Goal: Task Accomplishment & Management: Use online tool/utility

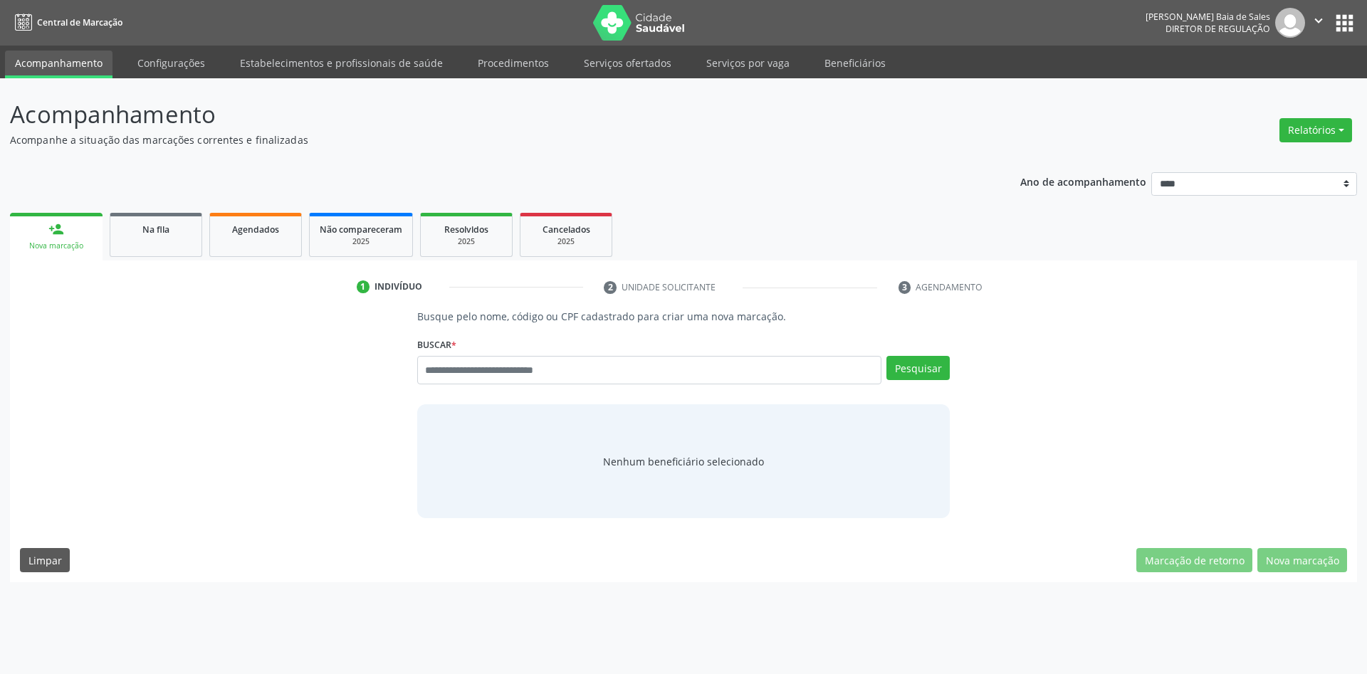
click at [726, 220] on ul "person_add Nova marcação Na fila Agendados Não compareceram 2025 Resolvidos 202…" at bounding box center [683, 234] width 1347 height 51
click at [1097, 342] on div "Busque pelo nome, código ou CPF cadastrado para criar uma nova marcação. [GEOGR…" at bounding box center [683, 413] width 1327 height 209
click at [739, 57] on link "Serviços por vaga" at bounding box center [747, 63] width 103 height 25
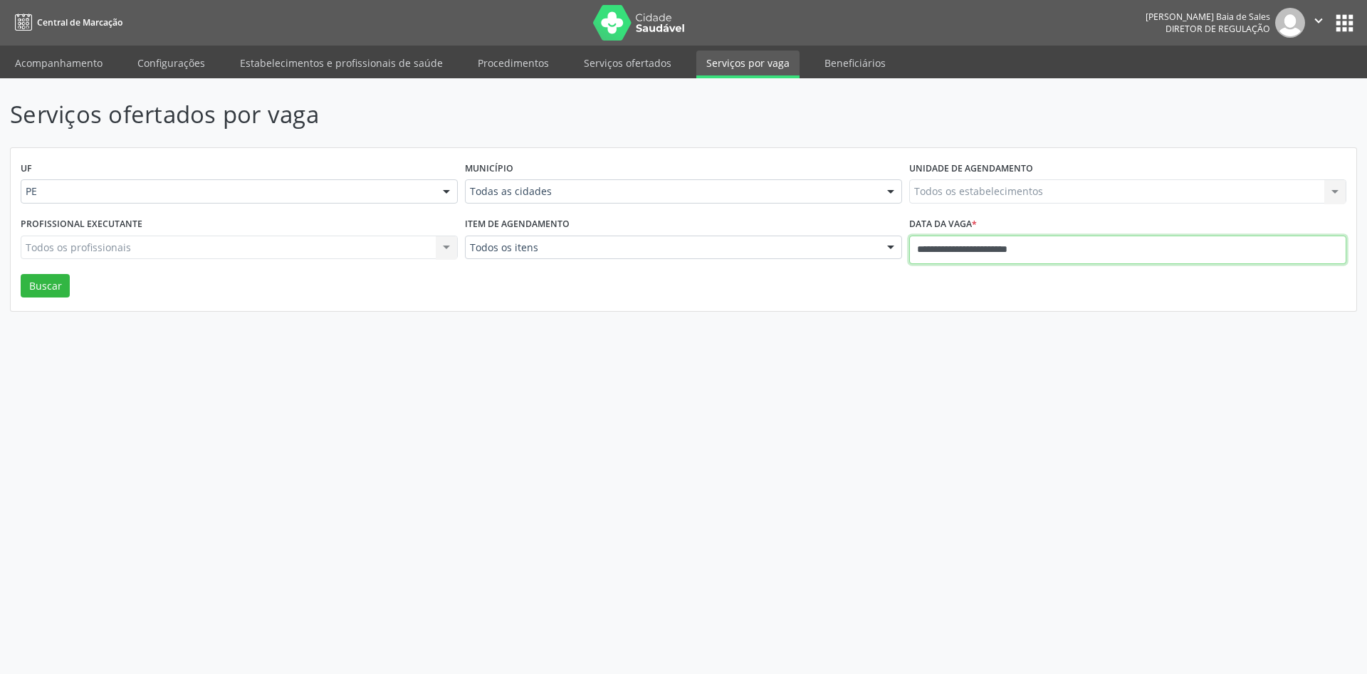
click at [1002, 248] on input "**********" at bounding box center [1127, 250] width 437 height 28
click at [1021, 320] on span "3" at bounding box center [1019, 324] width 28 height 28
type input "**********"
click at [1117, 286] on icon at bounding box center [1116, 282] width 10 height 10
select select "*"
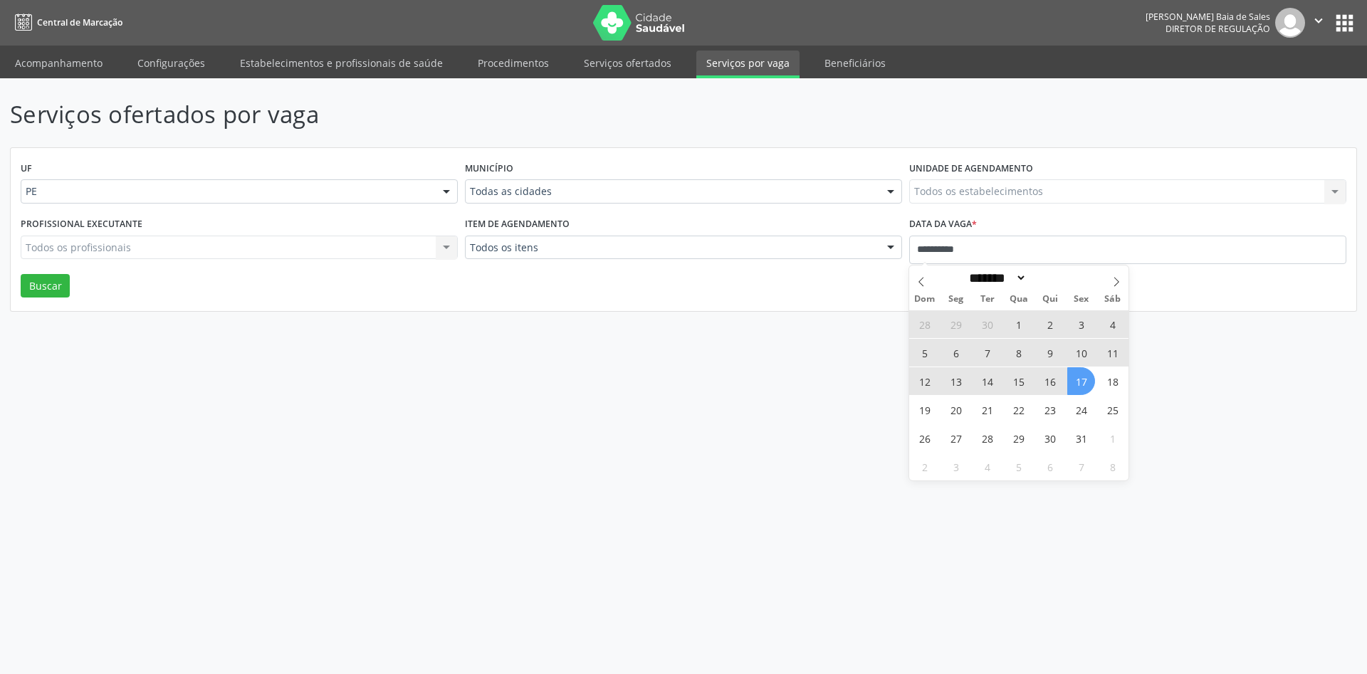
click at [1078, 387] on span "17" at bounding box center [1081, 381] width 28 height 28
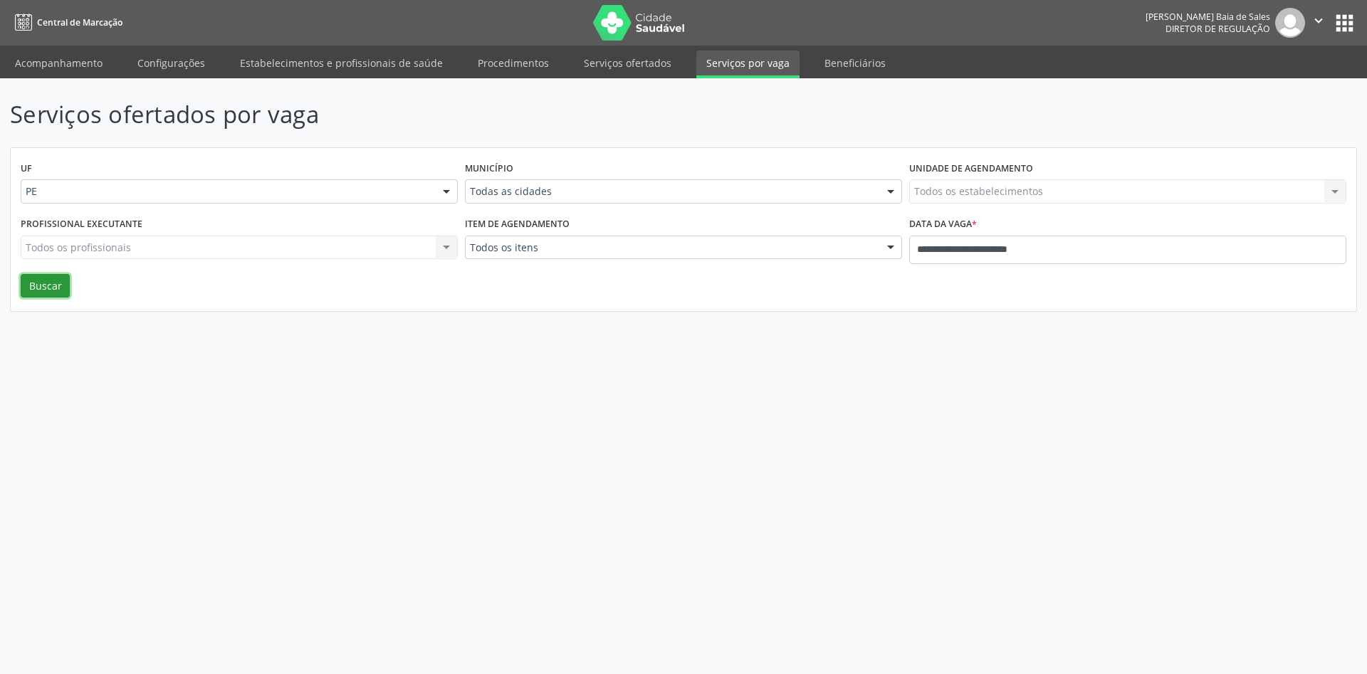
click at [52, 295] on button "Buscar" at bounding box center [45, 286] width 49 height 24
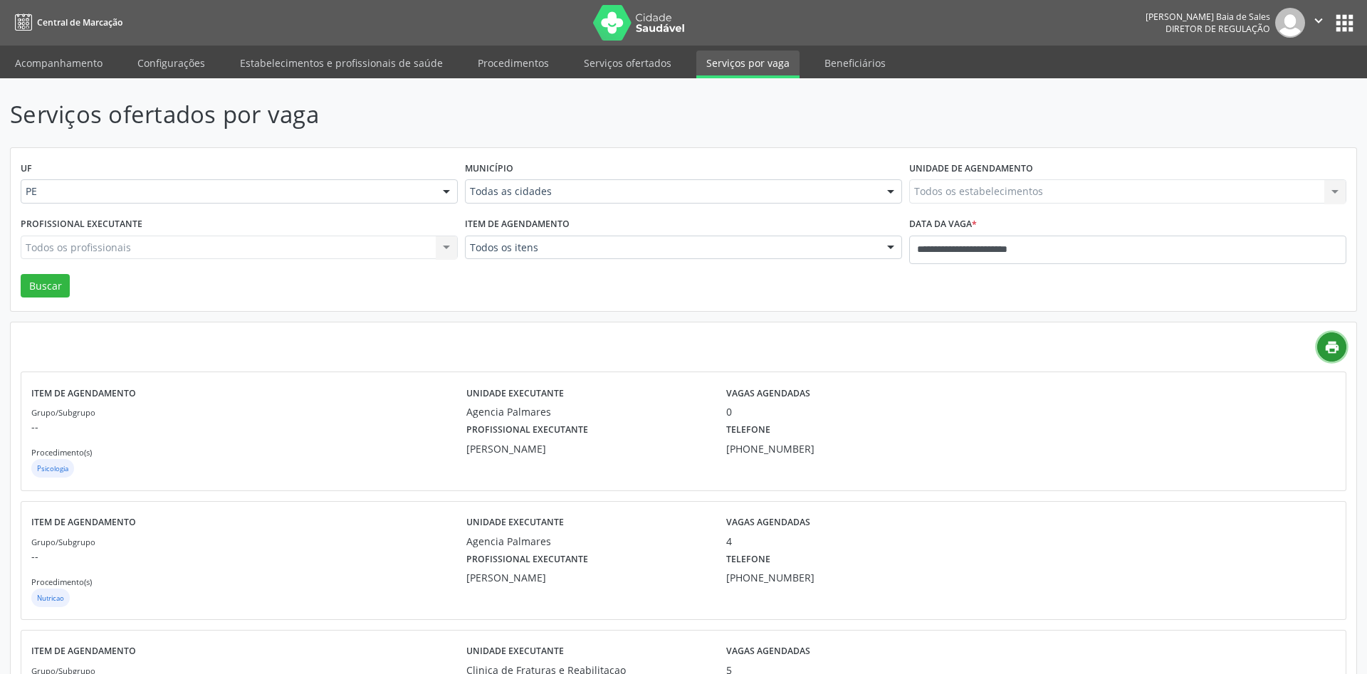
click at [1341, 344] on link "print" at bounding box center [1331, 346] width 29 height 29
click at [622, 305] on div "UF PE PE Nenhum resultado encontrado para: " " Não há nenhuma opção para ser ex…" at bounding box center [684, 230] width 1346 height 164
